Goal: Find specific page/section: Find specific page/section

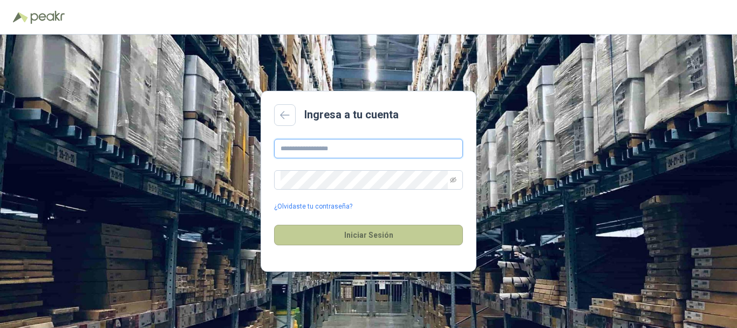
type input "**********"
click at [343, 236] on button "Iniciar Sesión" at bounding box center [368, 235] width 189 height 21
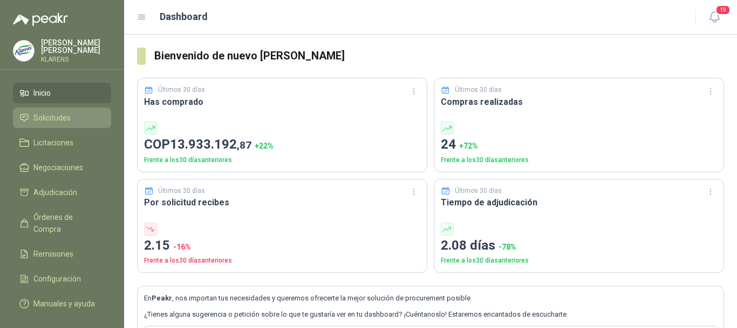
click at [59, 112] on span "Solicitudes" at bounding box center [51, 118] width 37 height 12
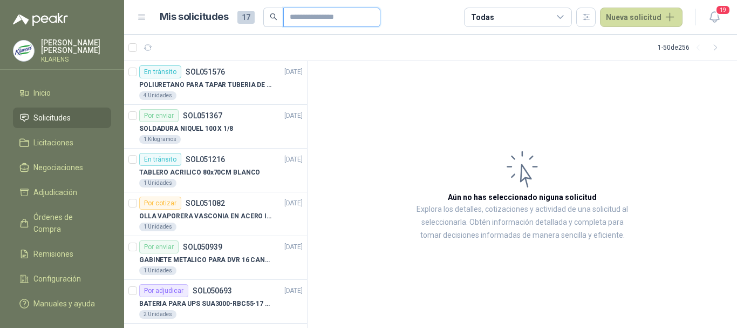
click at [317, 20] on input "text" at bounding box center [328, 17] width 76 height 18
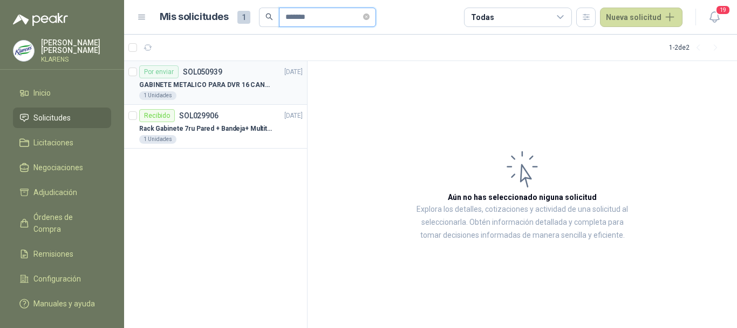
type input "*******"
click at [250, 85] on p "GABINETE METALICO PARA DVR 16 CANALES" at bounding box center [206, 85] width 134 height 10
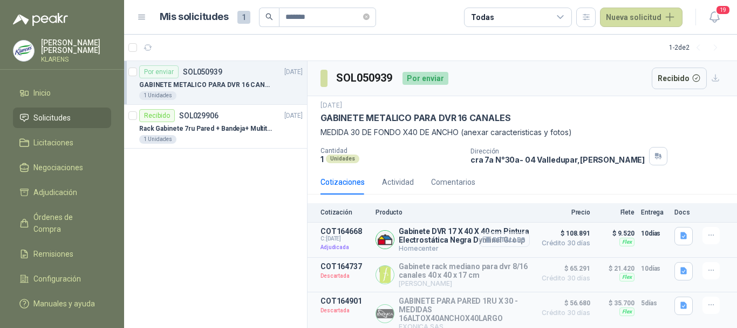
click at [507, 241] on button "Detalles" at bounding box center [504, 239] width 51 height 15
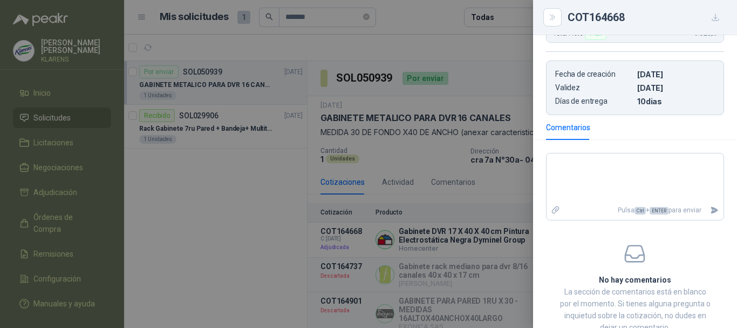
scroll to position [255, 0]
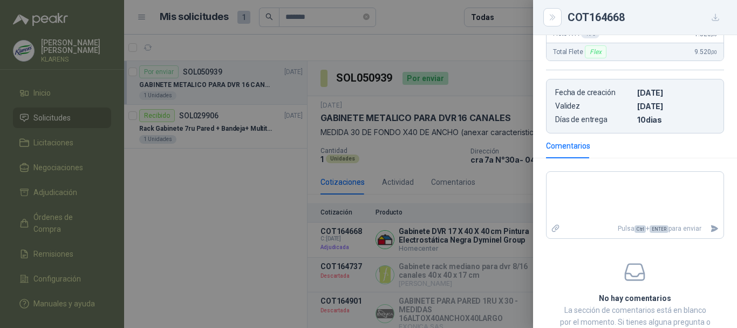
click at [448, 60] on div at bounding box center [368, 164] width 737 height 328
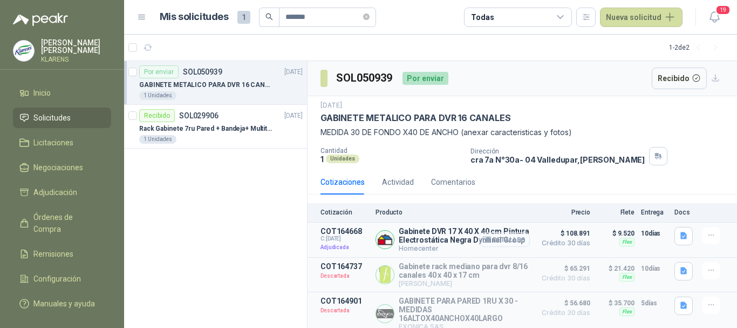
click at [506, 243] on button "Detalles" at bounding box center [504, 239] width 51 height 15
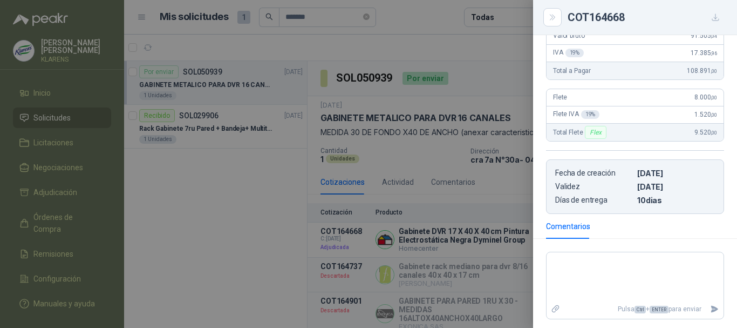
click at [474, 146] on div at bounding box center [368, 164] width 737 height 328
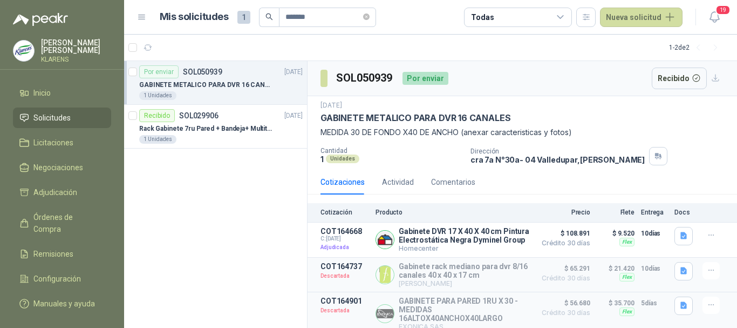
click at [251, 86] on p "GABINETE METALICO PARA DVR 16 CANALES" at bounding box center [206, 85] width 134 height 10
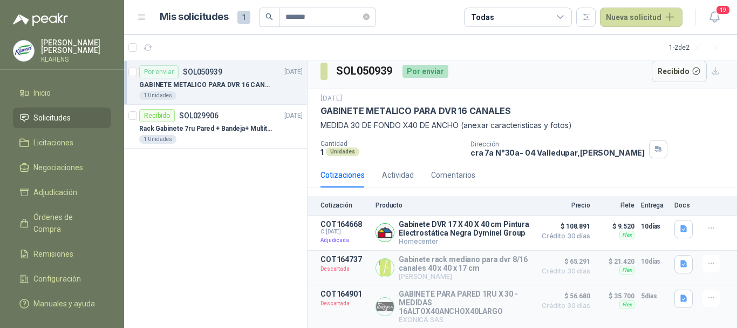
click at [486, 60] on article "1 - 2 de 2" at bounding box center [430, 48] width 613 height 26
